Goal: Task Accomplishment & Management: Use online tool/utility

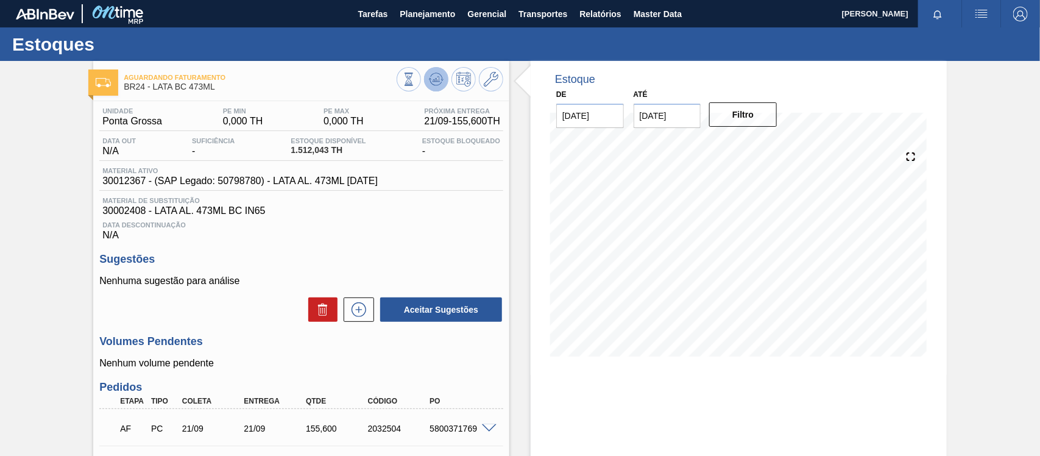
click at [439, 80] on icon at bounding box center [436, 79] width 15 height 15
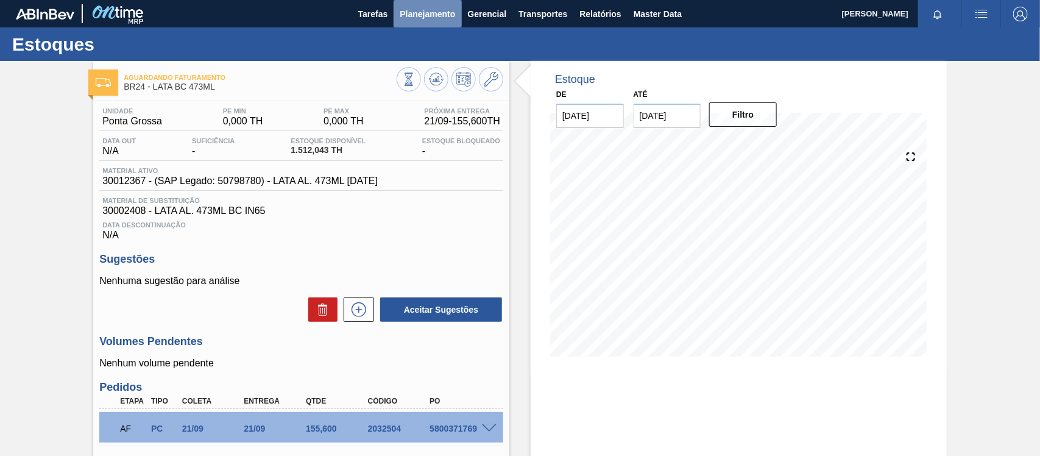
click at [420, 12] on span "Planejamento" at bounding box center [427, 14] width 55 height 15
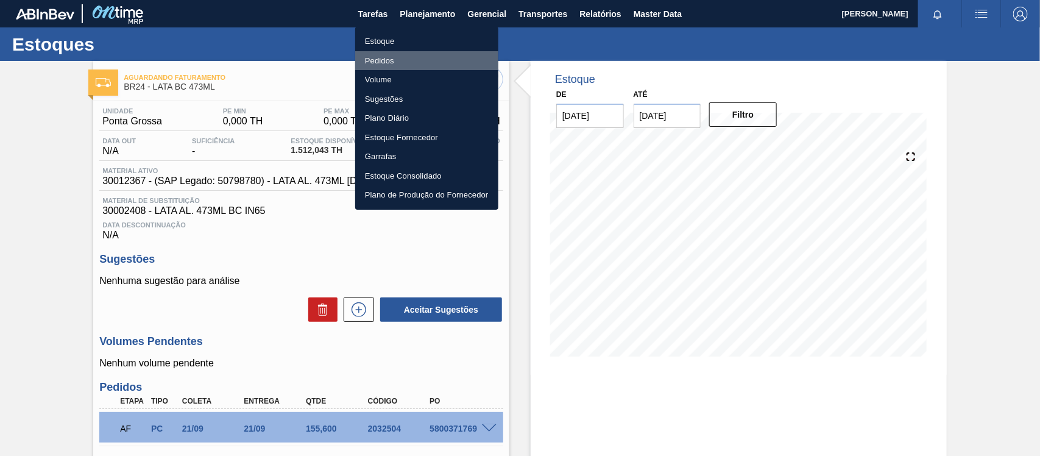
click at [379, 62] on li "Pedidos" at bounding box center [426, 60] width 143 height 19
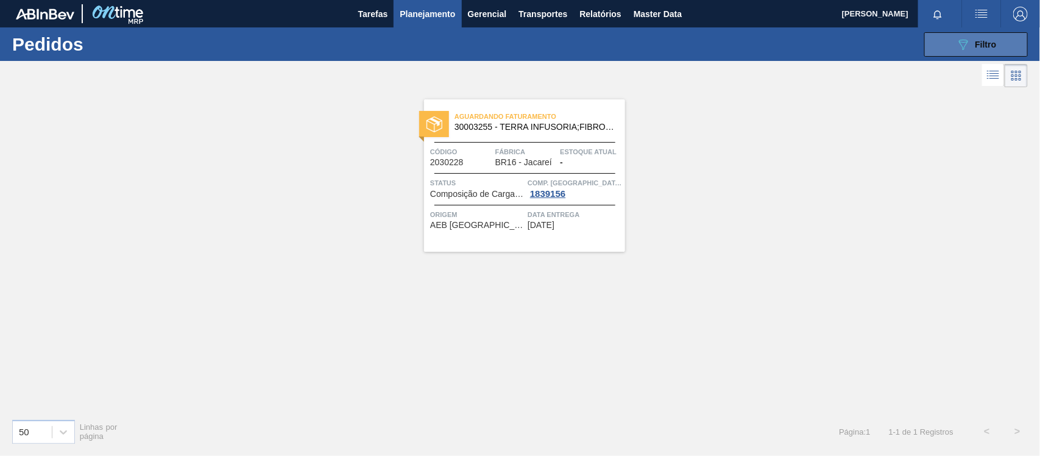
click at [832, 46] on button "089F7B8B-B2A5-4AFE-B5C0-19BA573D28AC Filtro" at bounding box center [976, 44] width 104 height 24
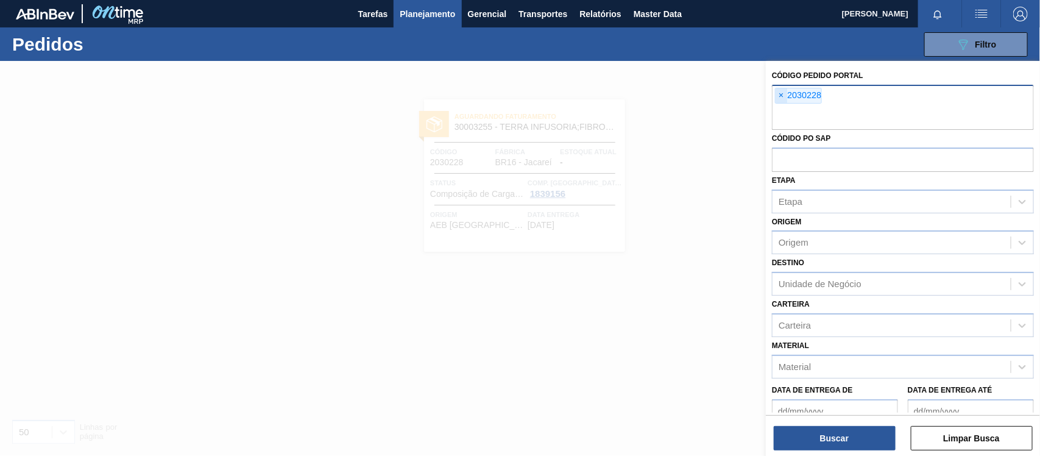
click at [777, 95] on span "×" at bounding box center [781, 95] width 12 height 15
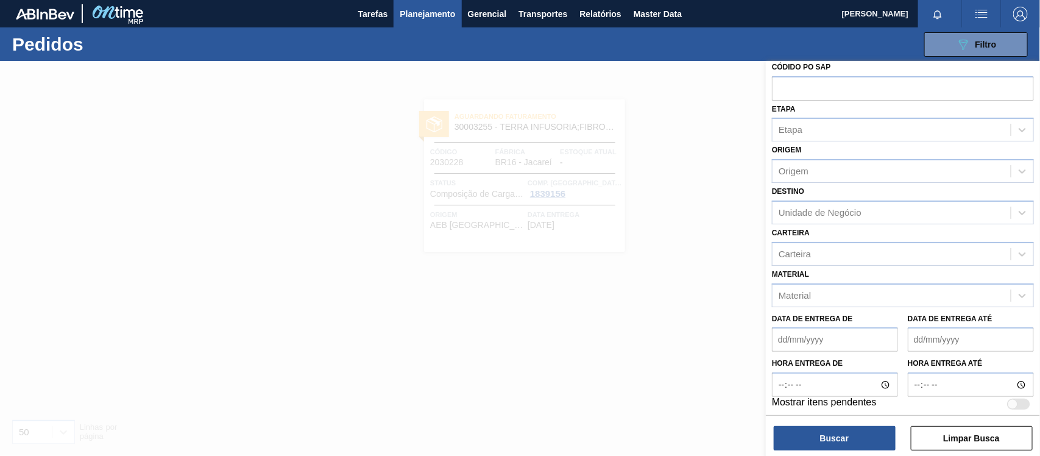
scroll to position [54, 0]
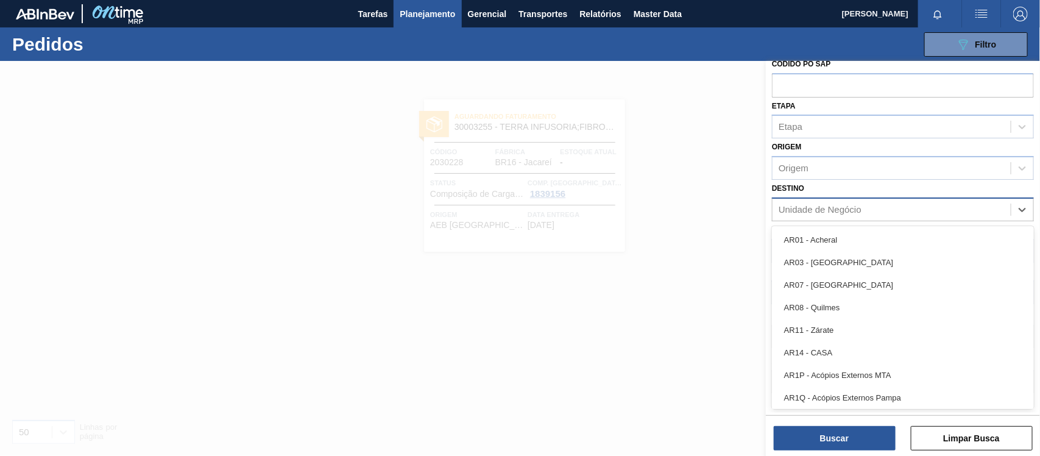
click at [823, 206] on div "Unidade de Negócio" at bounding box center [820, 209] width 83 height 10
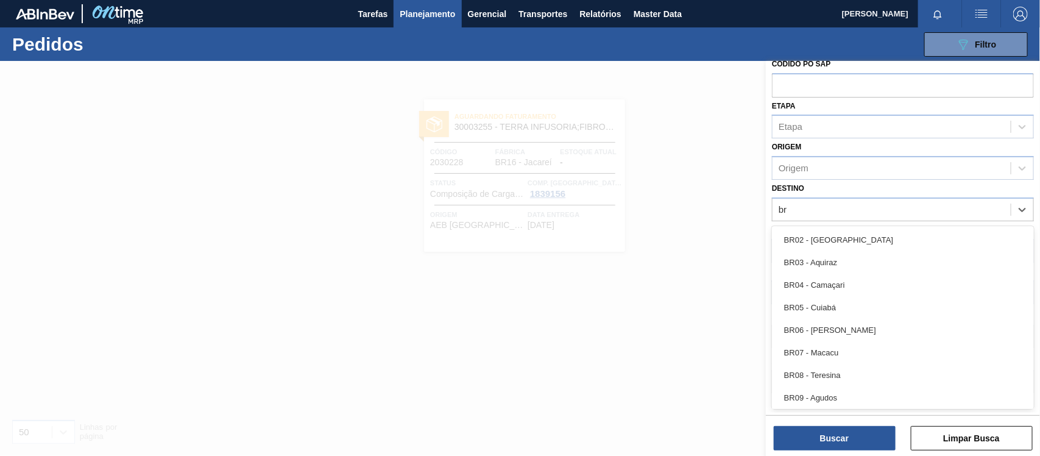
type input "b"
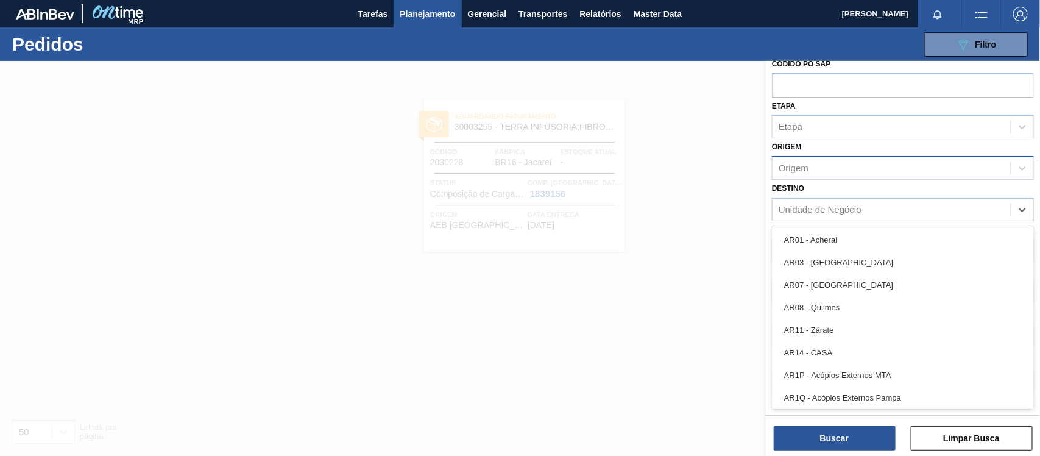
click at [832, 171] on div "Origem" at bounding box center [891, 169] width 238 height 18
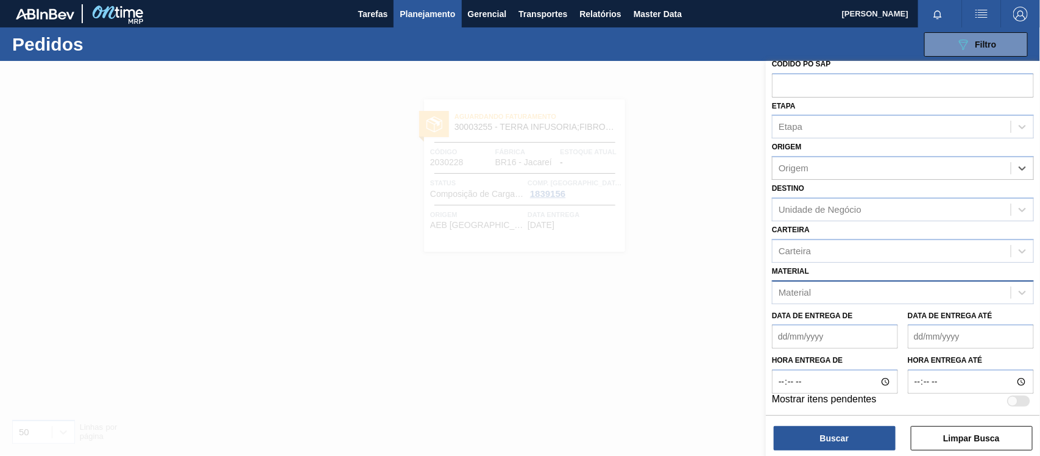
scroll to position [0, 0]
